Goal: Complete application form

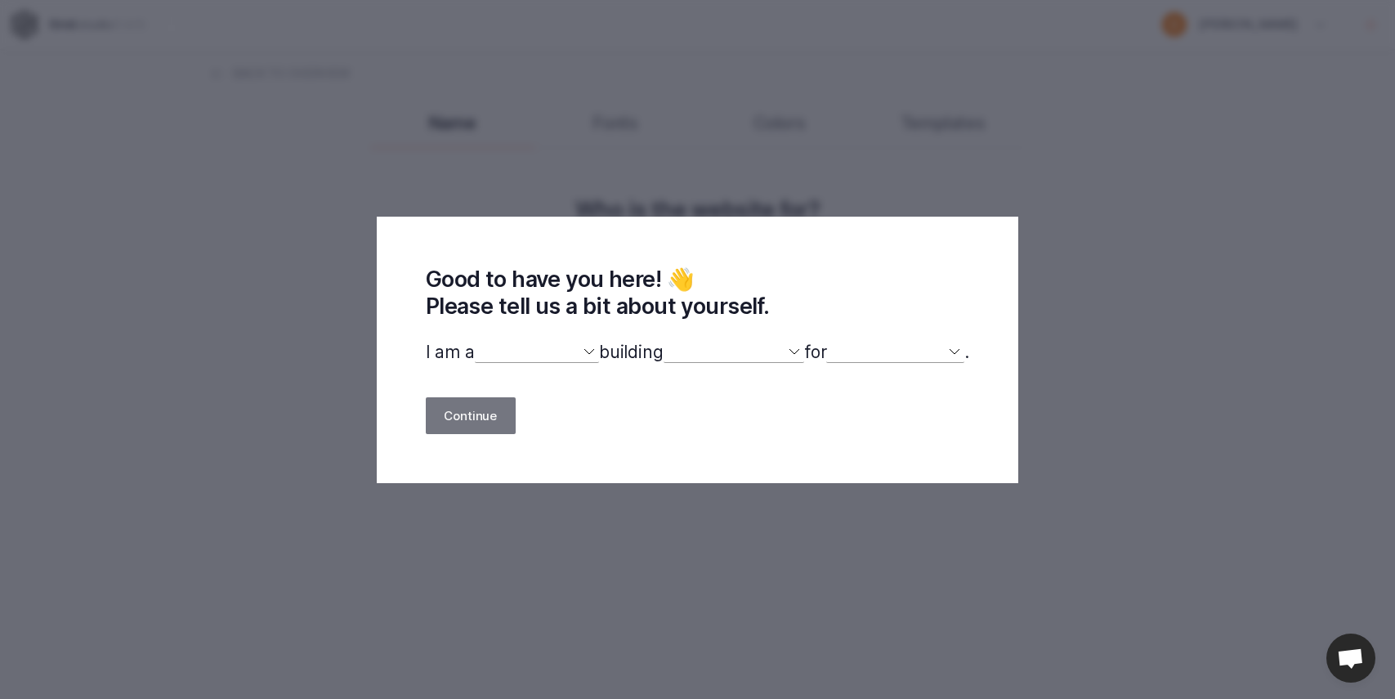
select select
click at [521, 360] on select "designer developer marketer entrepreneur maker person" at bounding box center [537, 352] width 124 height 21
select select "designer"
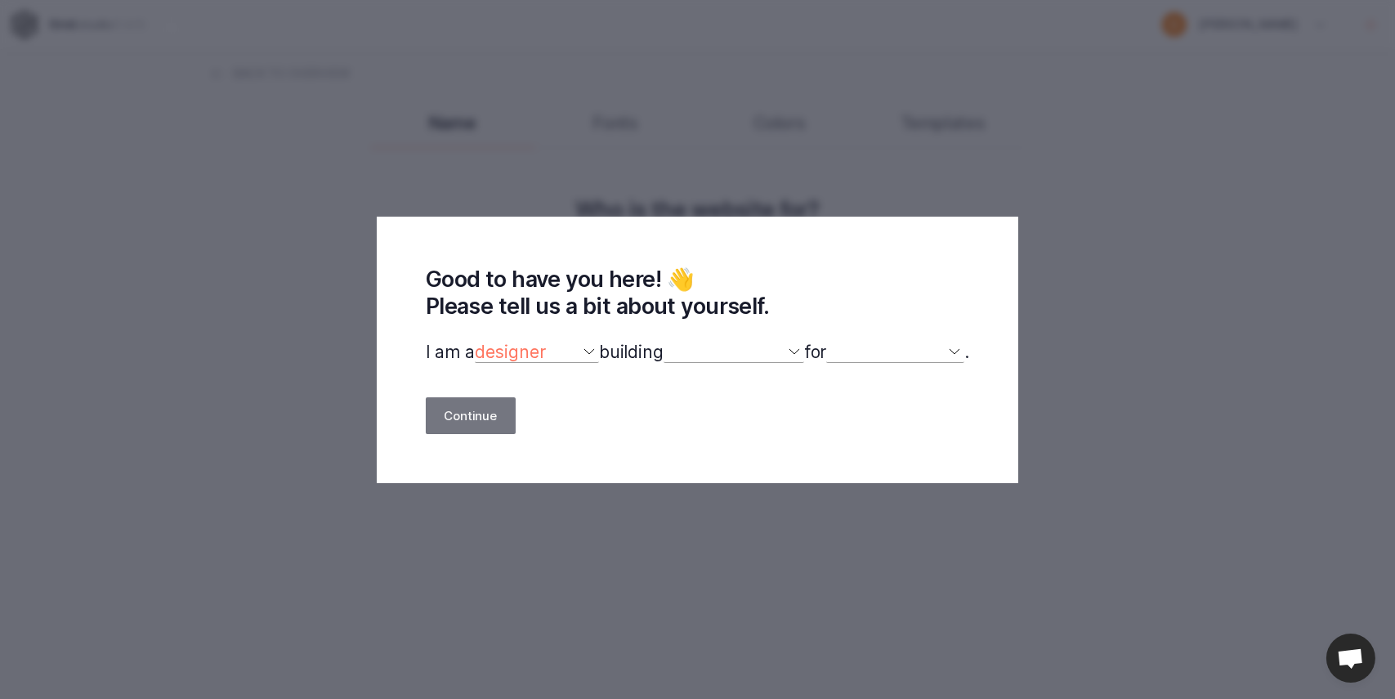
click at [475, 342] on select "designer developer marketer entrepreneur maker person" at bounding box center [537, 352] width 124 height 21
select select
click at [748, 340] on div "Good to have you here! 👋 Please tell us a bit about yourself. I am a designer d…" at bounding box center [698, 350] width 642 height 266
click at [760, 353] on select "a website(s) a portfolio a webshop(s) experiments something else" at bounding box center [734, 352] width 141 height 21
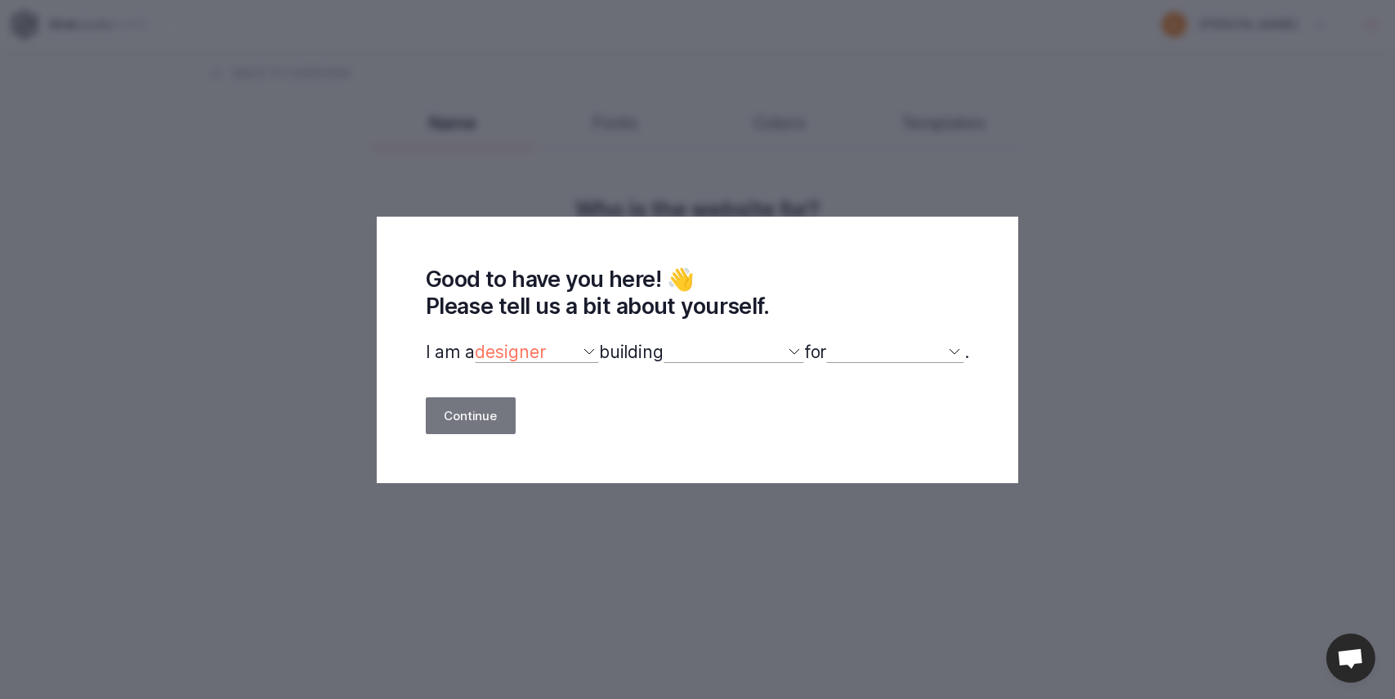
select select "other"
click at [664, 342] on select "a website(s) a portfolio a webshop(s) experiments something else" at bounding box center [734, 352] width 141 height 21
drag, startPoint x: 888, startPoint y: 363, endPoint x: 888, endPoint y: 354, distance: 9.0
click at [888, 361] on select "myself our company a client a friend clients my dog (other)" at bounding box center [895, 352] width 138 height 21
select select "self"
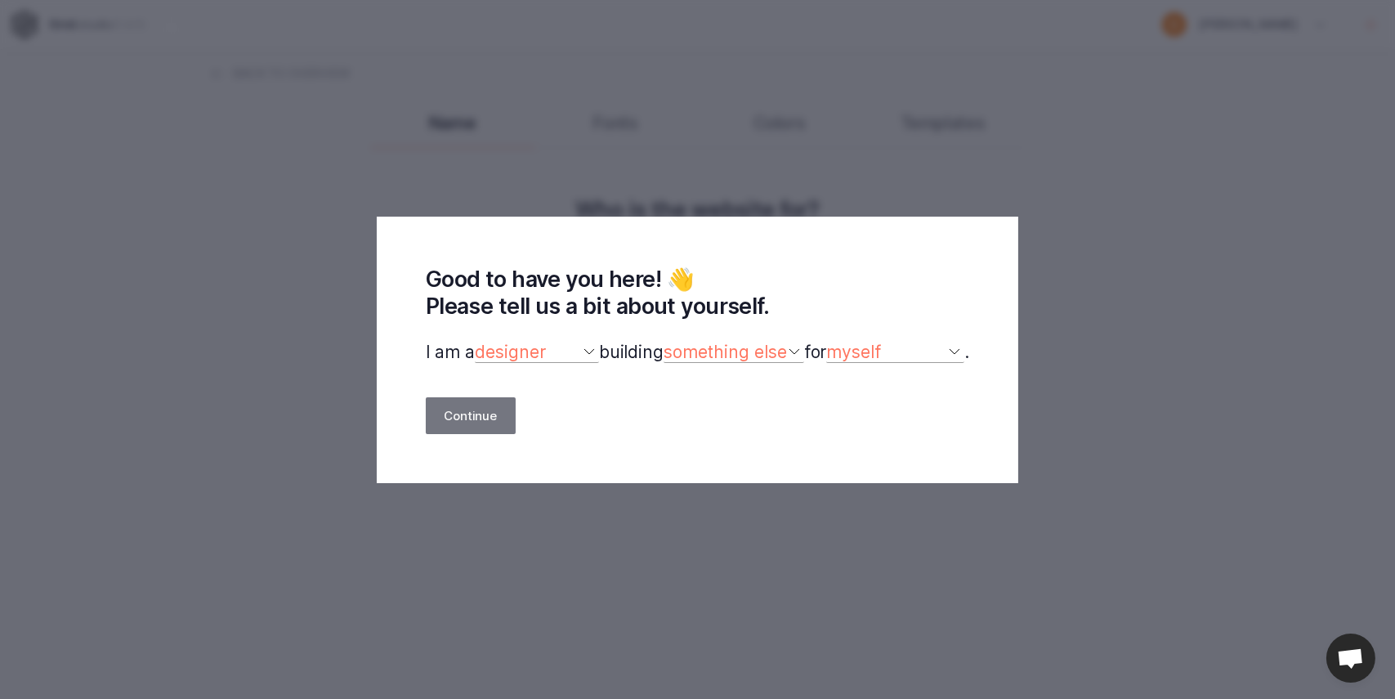
click at [836, 342] on select "myself our company a client a friend clients my dog (other)" at bounding box center [895, 352] width 138 height 21
click at [434, 408] on button "Continue" at bounding box center [471, 415] width 90 height 37
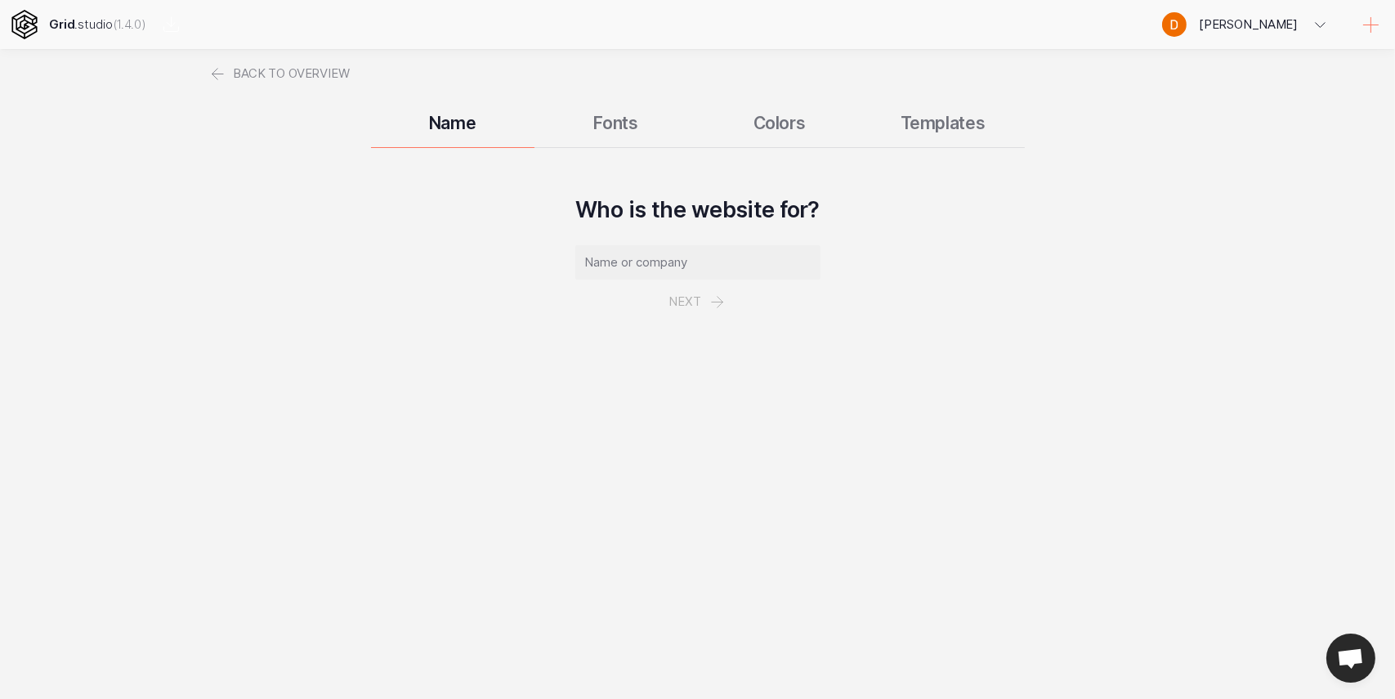
click at [596, 132] on div "Name Fonts Colors Templates" at bounding box center [698, 122] width 981 height 49
click at [673, 262] on input "text" at bounding box center [697, 262] width 245 height 34
